Goal: Ask a question

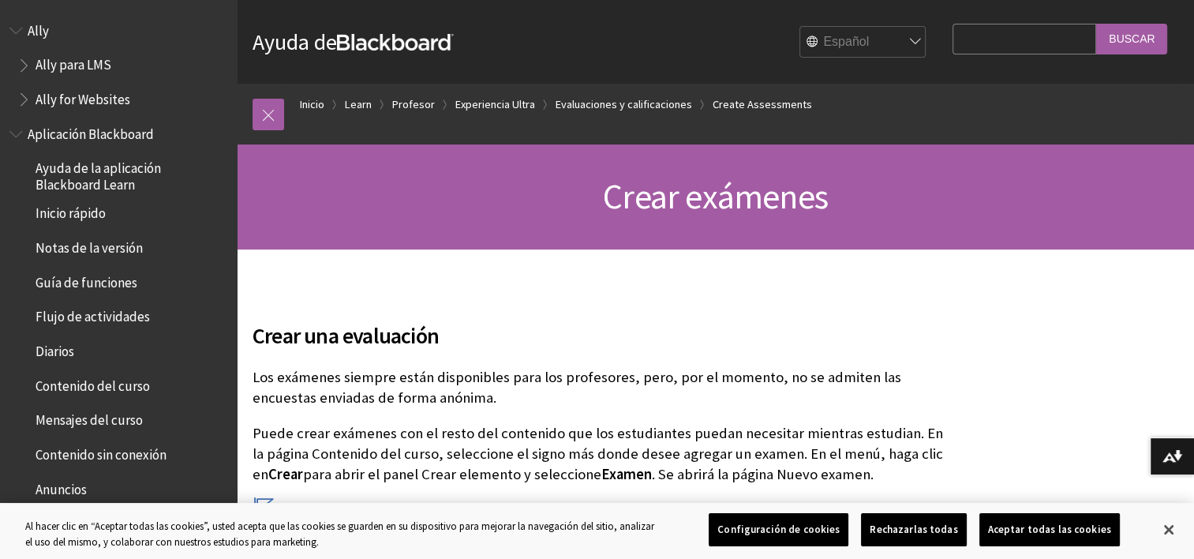
click at [963, 44] on input "Search Query" at bounding box center [1025, 39] width 144 height 31
type input "AGREGAR UN ALUMNO"
click at [1143, 41] on input "Buscar" at bounding box center [1131, 39] width 71 height 31
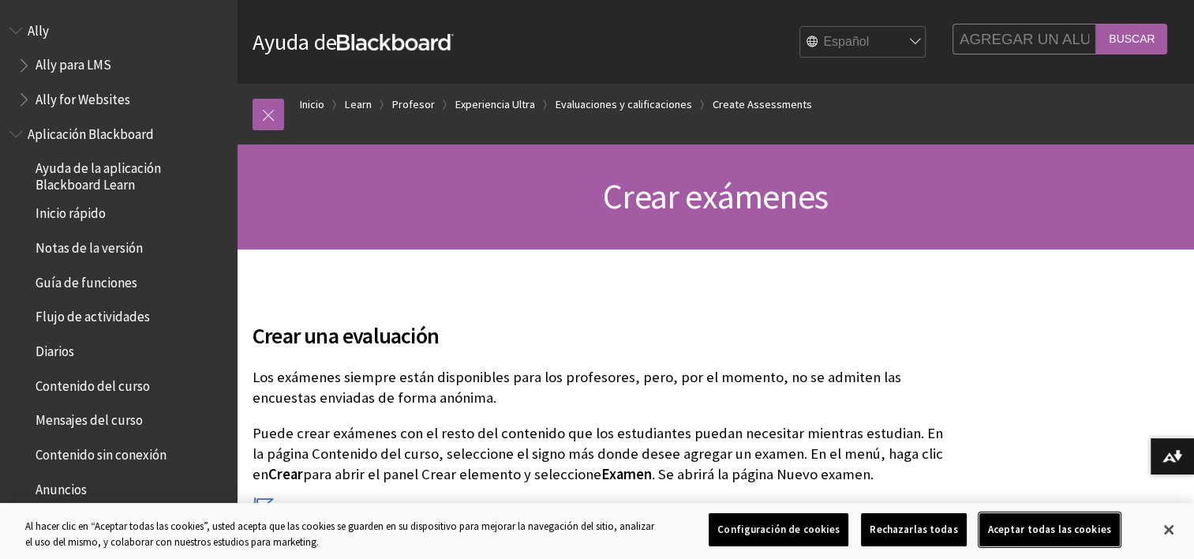
click at [1024, 530] on button "Aceptar todas las cookies" at bounding box center [1049, 529] width 140 height 33
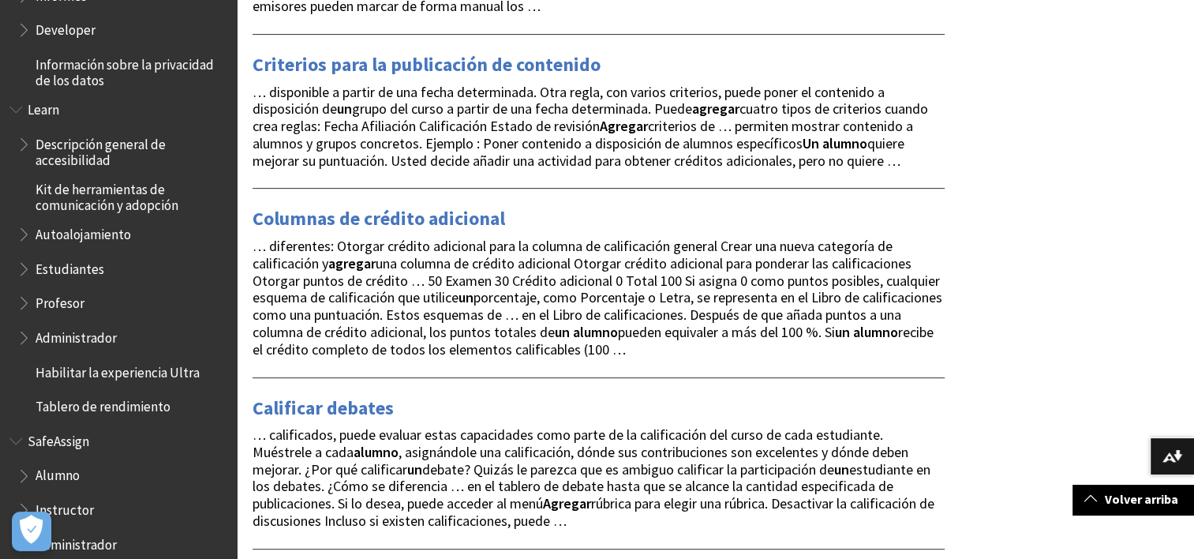
scroll to position [1130, 0]
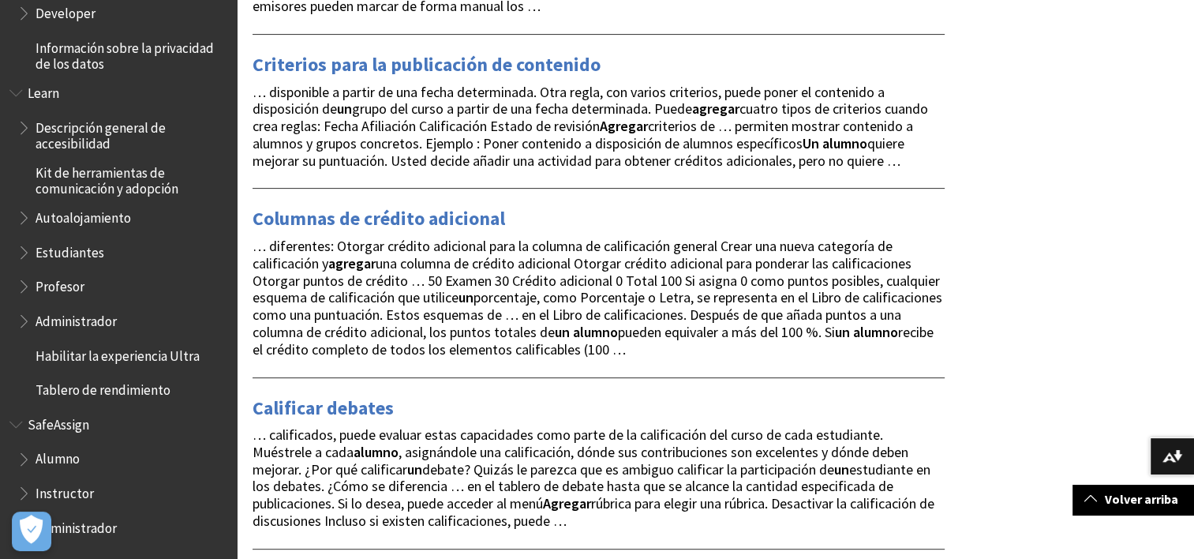
click at [61, 456] on span "Alumno" at bounding box center [58, 456] width 44 height 21
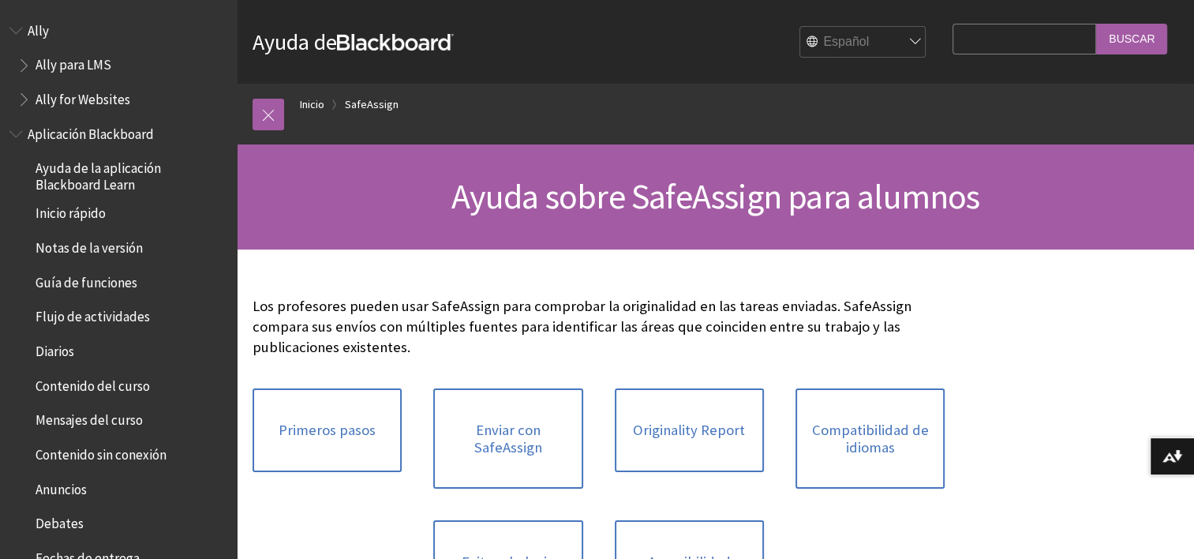
scroll to position [1336, 0]
